Goal: Task Accomplishment & Management: Manage account settings

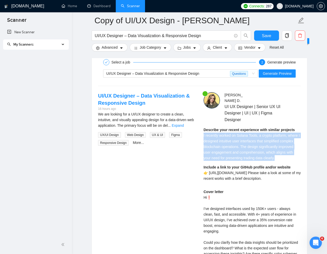
scroll to position [107, 0]
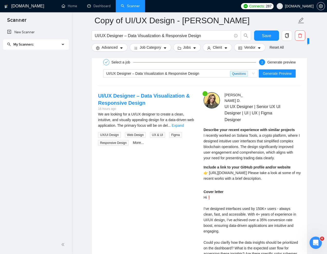
click at [63, 45] on div "My Scanners" at bounding box center [36, 44] width 66 height 10
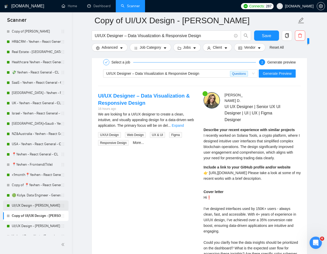
scroll to position [48, 0]
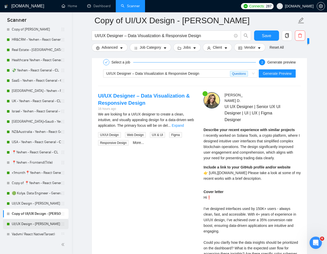
click at [30, 225] on link "UI/UX Design - [PERSON_NAME]" at bounding box center [36, 224] width 49 height 10
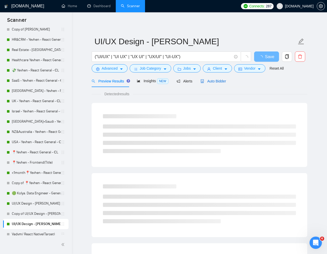
click at [216, 81] on span "Auto Bidder" at bounding box center [212, 81] width 25 height 4
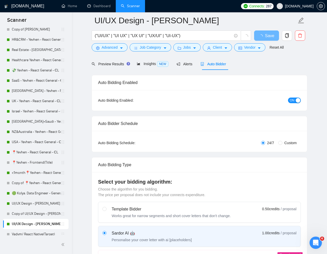
scroll to position [29, 0]
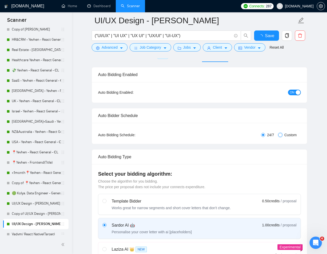
click at [281, 136] on input "Custom" at bounding box center [280, 135] width 4 height 4
radio input "true"
radio input "false"
checkbox input "true"
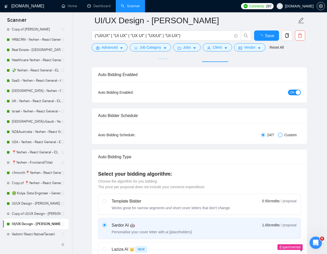
checkbox input "true"
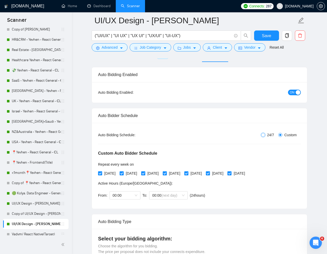
click at [262, 136] on input "24/7" at bounding box center [263, 135] width 4 height 4
radio input "true"
radio input "false"
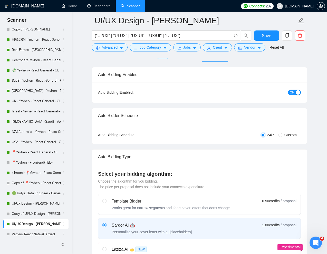
scroll to position [0, 0]
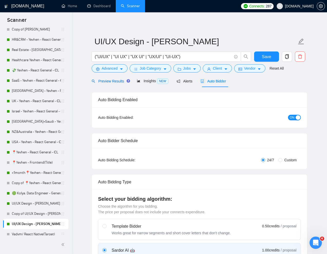
click at [106, 82] on span "Preview Results" at bounding box center [110, 81] width 37 height 4
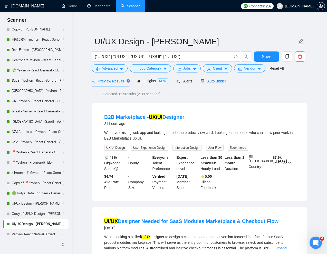
click at [210, 79] on span "Auto Bidder" at bounding box center [212, 81] width 25 height 4
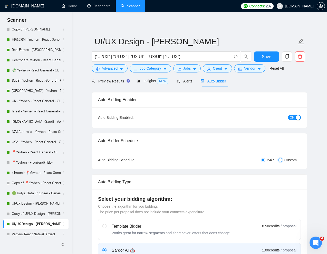
click at [279, 161] on input "Custom" at bounding box center [280, 160] width 4 height 4
radio input "true"
radio input "false"
checkbox input "true"
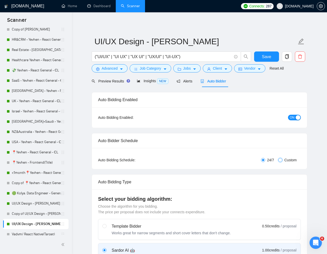
checkbox input "true"
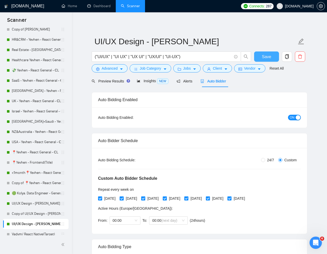
click at [268, 59] on span "Save" at bounding box center [265, 57] width 9 height 6
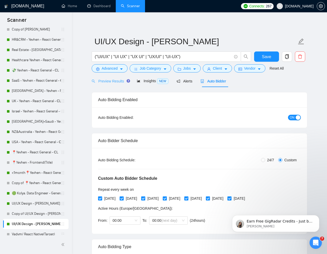
click at [104, 85] on div "Preview Results" at bounding box center [110, 81] width 37 height 12
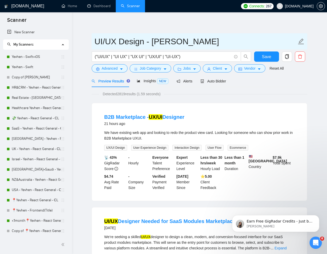
click at [253, 36] on input "UI/UX Design - [PERSON_NAME]" at bounding box center [195, 41] width 202 height 13
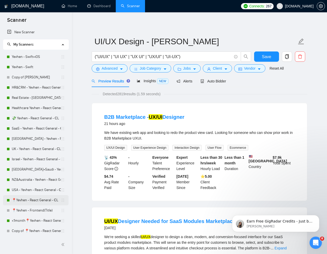
click at [33, 200] on link "📍Yevhen - React General - СL" at bounding box center [36, 200] width 49 height 10
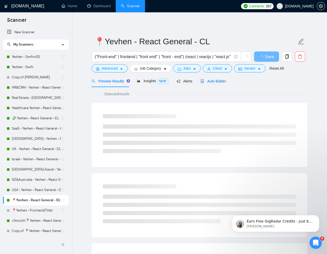
click at [216, 80] on span "Auto Bidder" at bounding box center [212, 81] width 25 height 4
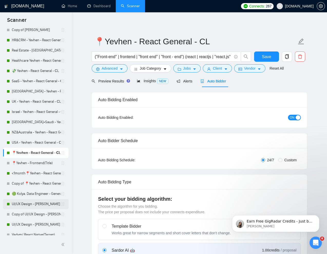
scroll to position [49, 0]
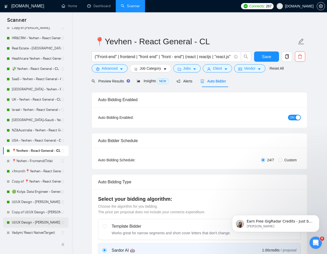
click at [24, 218] on link "UI/UX Design - [PERSON_NAME]" at bounding box center [36, 223] width 49 height 10
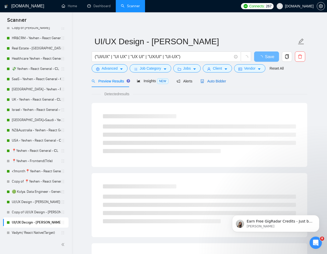
click at [217, 81] on span "Auto Bidder" at bounding box center [212, 81] width 25 height 4
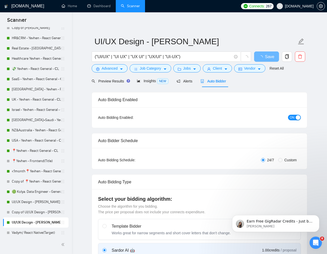
radio input "false"
radio input "true"
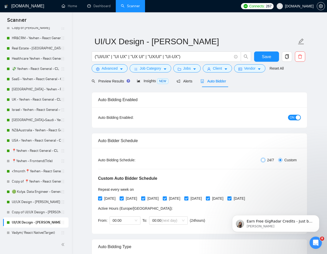
click at [261, 159] on input "24/7" at bounding box center [263, 160] width 4 height 4
radio input "true"
radio input "false"
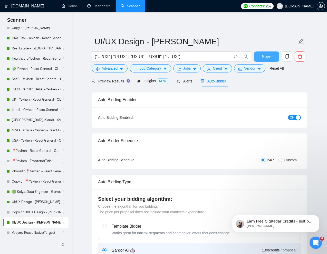
click at [268, 59] on span "Save" at bounding box center [265, 57] width 9 height 6
